Goal: Transaction & Acquisition: Purchase product/service

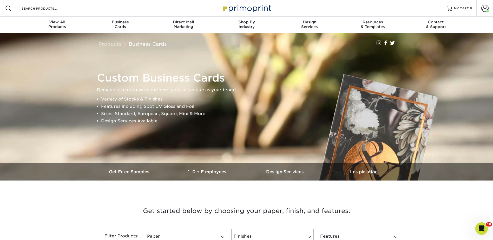
scroll to position [240, 0]
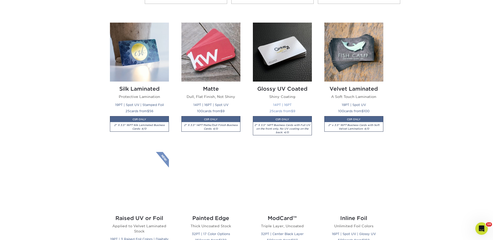
click at [277, 49] on img at bounding box center [282, 52] width 59 height 59
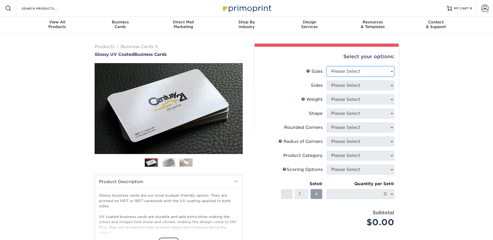
click at [340, 70] on select "Please Select 1.5" x 3.5" - Mini 1.75" x 3.5" - Mini 2" x 2" - Square 2" x 3" -…" at bounding box center [360, 71] width 68 height 10
click at [428, 64] on div "Products Business Cards Glossy UV Coated Business Cards Previous Next" at bounding box center [246, 171] width 493 height 277
click at [349, 71] on select "Please Select 1.5" x 3.5" - Mini 1.75" x 3.5" - Mini 2" x 2" - Square 2" x 3" -…" at bounding box center [360, 71] width 68 height 10
select select "2.00x3.50"
click at [326, 66] on select "Please Select 1.5" x 3.5" - Mini 1.75" x 3.5" - Mini 2" x 2" - Square 2" x 3" -…" at bounding box center [360, 71] width 68 height 10
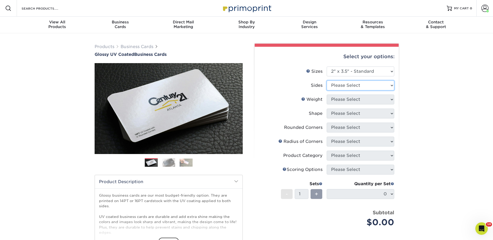
click at [337, 82] on select "Please Select Print Both Sides Print Front Only" at bounding box center [360, 86] width 68 height 10
select select "13abbda7-1d64-4f25-8bb2-c179b224825d"
click at [326, 81] on select "Please Select Print Both Sides Print Front Only" at bounding box center [360, 86] width 68 height 10
drag, startPoint x: 341, startPoint y: 97, endPoint x: 343, endPoint y: 105, distance: 8.1
click at [341, 97] on select "Please Select 16PT 14PT" at bounding box center [360, 100] width 68 height 10
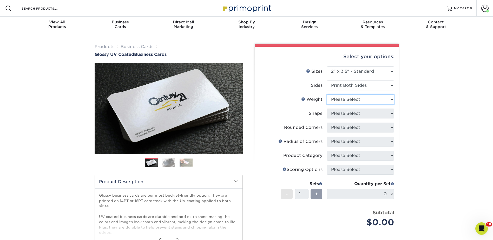
select select "16PT"
click at [326, 95] on select "Please Select 16PT 14PT" at bounding box center [360, 100] width 68 height 10
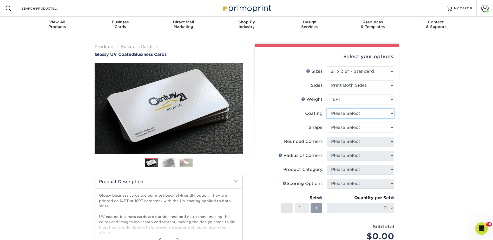
drag, startPoint x: 340, startPoint y: 112, endPoint x: 341, endPoint y: 119, distance: 7.1
click at [340, 112] on select at bounding box center [360, 114] width 68 height 10
select select "1e8116af-acfc-44b1-83dc-8181aa338834"
click at [326, 109] on select at bounding box center [360, 114] width 68 height 10
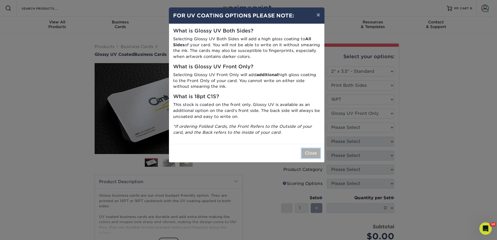
click at [312, 151] on button "Close" at bounding box center [310, 153] width 19 height 10
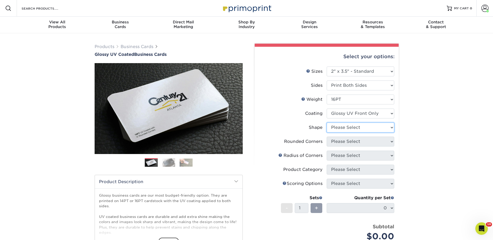
click at [345, 129] on select "Please Select Standard" at bounding box center [360, 128] width 68 height 10
select select "standard"
click at [326, 123] on select "Please Select Standard" at bounding box center [360, 128] width 68 height 10
drag, startPoint x: 339, startPoint y: 142, endPoint x: 345, endPoint y: 147, distance: 7.4
click at [339, 142] on select "Please Select Yes - Round 2 Corners Yes - Round 4 Corners No" at bounding box center [360, 142] width 68 height 10
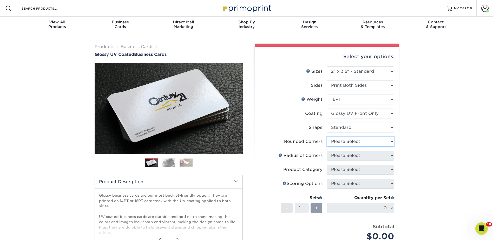
select select "0"
click at [326, 137] on select "Please Select Yes - Round 2 Corners Yes - Round 4 Corners No" at bounding box center [360, 142] width 68 height 10
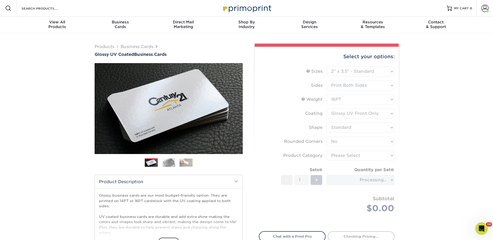
click at [338, 154] on form "Sizes Help Sizes Please Select 1.5" x 3.5" - Mini 1.75" x 3.5" - Mini 2" x 2" -…" at bounding box center [327, 145] width 136 height 159
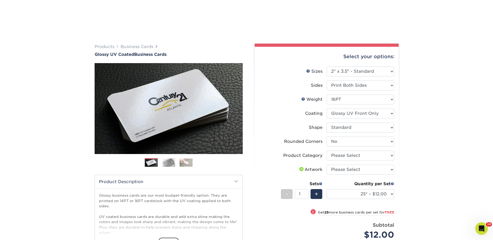
scroll to position [130, 0]
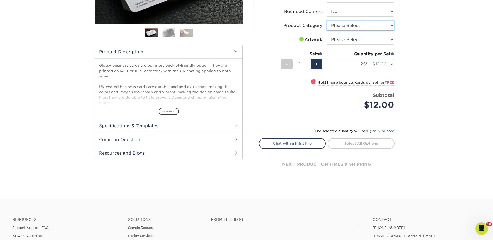
drag, startPoint x: 338, startPoint y: 23, endPoint x: 338, endPoint y: 30, distance: 6.5
click at [337, 23] on select "Please Select Business Cards" at bounding box center [360, 26] width 68 height 10
select select "3b5148f1-0588-4f88-a218-97bcfdce65c1"
click at [326, 21] on select "Please Select Business Cards" at bounding box center [360, 26] width 68 height 10
click at [334, 38] on select "Please Select I will upload files I need a design - $100" at bounding box center [360, 40] width 68 height 10
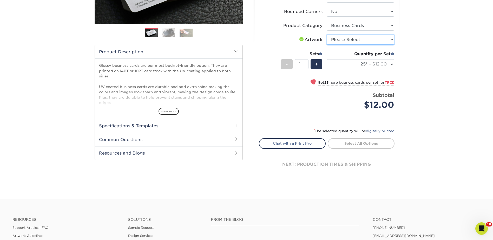
select select "upload"
click at [326, 35] on select "Please Select I will upload files I need a design - $100" at bounding box center [360, 40] width 68 height 10
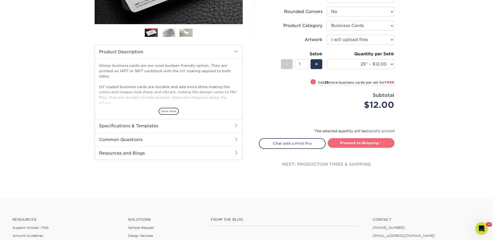
click at [363, 143] on link "Proceed to Shipping" at bounding box center [360, 142] width 67 height 9
type input "Set 1"
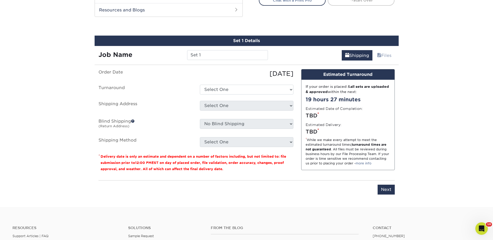
scroll to position [282, 0]
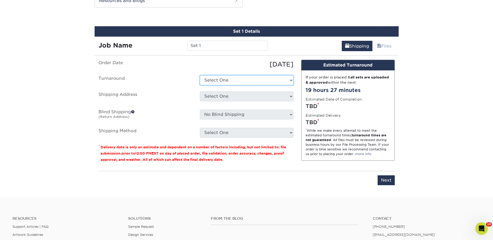
click at [219, 81] on select "Select One 2-4 Business Days 2 Day Next Business Day" at bounding box center [246, 80] width 93 height 10
select select "848d0339-e5f5-43d0-a40e-bd84ff8cd18c"
click at [200, 75] on select "Select One 2-4 Business Days 2 Day Next Business Day" at bounding box center [246, 80] width 93 height 10
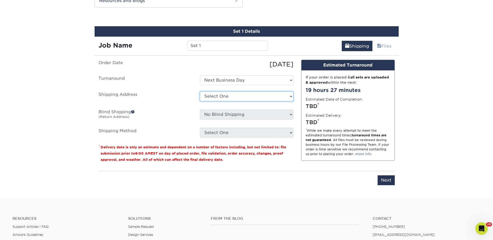
click at [213, 97] on select "Select One Berlin Canada - fake China Dennis Elliott East Valley Retirement fak…" at bounding box center [246, 96] width 93 height 10
select select "224898"
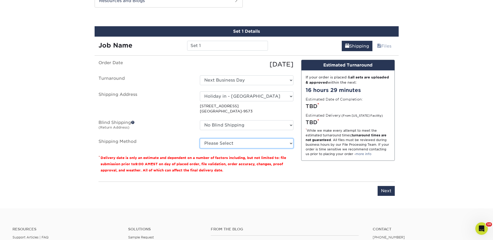
click at [231, 144] on select "Please Select Ground Shipping (+$7.84) 3 Day Shipping Service (+$18.68) 2 Day A…" at bounding box center [246, 143] width 93 height 10
select select "01"
click at [200, 138] on select "Please Select Ground Shipping (+$7.84) 3 Day Shipping Service (+$18.68) 2 Day A…" at bounding box center [246, 143] width 93 height 10
